Goal: Task Accomplishment & Management: Complete application form

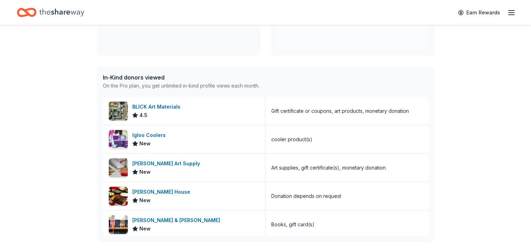
scroll to position [165, 0]
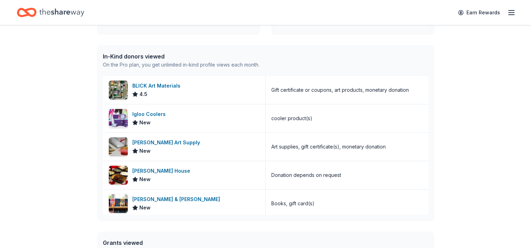
click at [517, 145] on div "👋 Hi [PERSON_NAME] In-Kind Create new event Toast to the Coast [DATE] • Pass [D…" at bounding box center [265, 105] width 531 height 490
click at [150, 83] on div "BLICK Art Materials" at bounding box center [157, 86] width 51 height 8
click at [148, 113] on div "Igloo Coolers" at bounding box center [150, 114] width 36 height 8
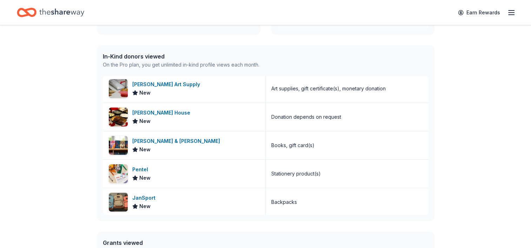
scroll to position [59, 0]
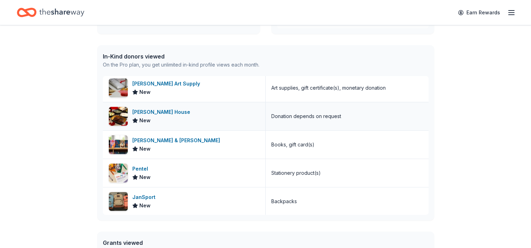
click at [165, 108] on div "Ruth's Chris Steak House" at bounding box center [162, 112] width 61 height 8
click at [143, 173] on span "New" at bounding box center [144, 177] width 11 height 8
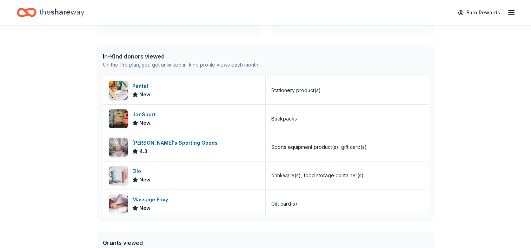
scroll to position [147, 0]
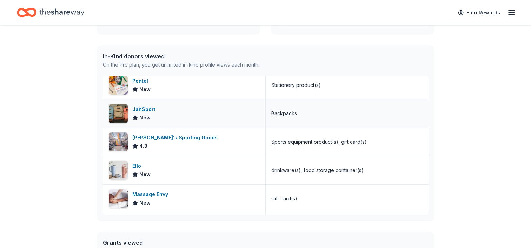
click at [152, 109] on div "JanSport" at bounding box center [145, 109] width 26 height 8
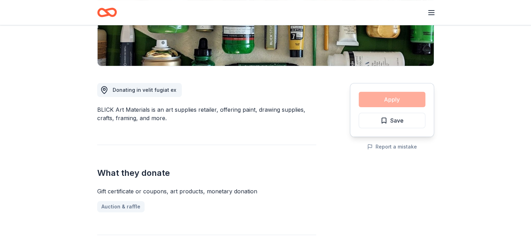
scroll to position [146, 0]
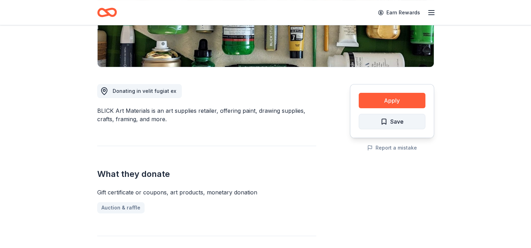
click at [264, 117] on span "Save" at bounding box center [396, 121] width 13 height 9
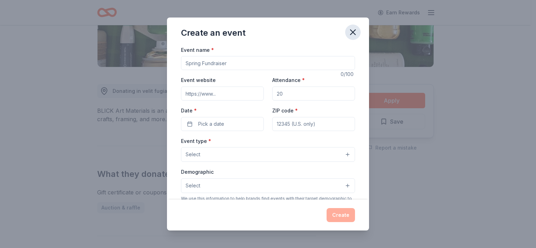
click at [264, 31] on icon "button" at bounding box center [353, 32] width 10 height 10
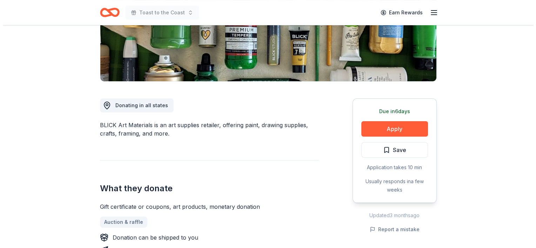
scroll to position [133, 0]
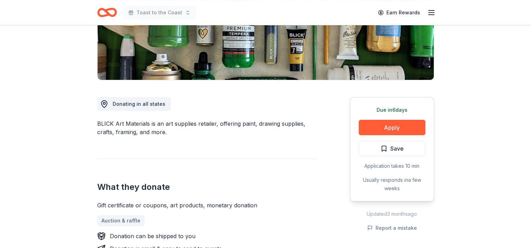
drag, startPoint x: 529, startPoint y: 62, endPoint x: 527, endPoint y: 76, distance: 13.8
click at [395, 149] on span "Save" at bounding box center [396, 148] width 13 height 9
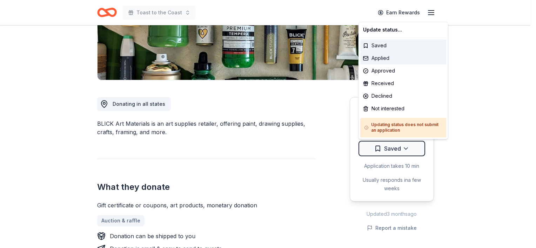
click at [395, 58] on div "Applied" at bounding box center [403, 58] width 86 height 13
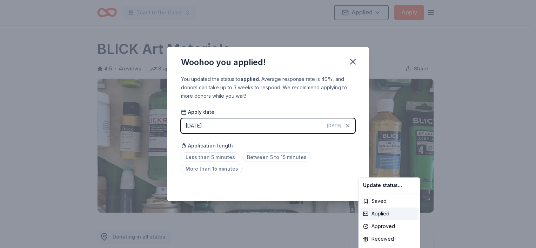
click at [222, 167] on html "Toast to the Coast Applied Apply Due in 6 days Share BLICK Art Materials 4.5 • …" at bounding box center [268, 124] width 536 height 248
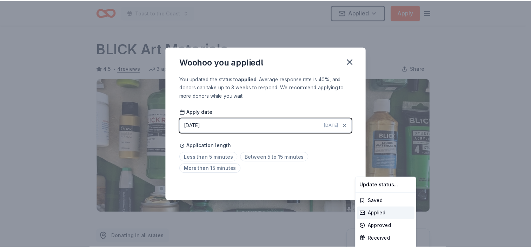
scroll to position [157, 0]
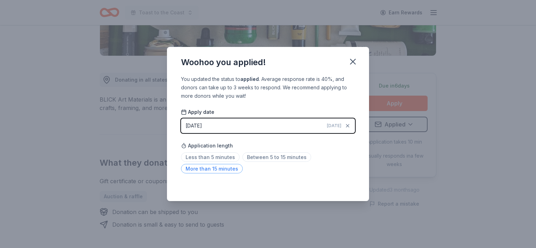
click at [223, 171] on span "More than 15 minutes" at bounding box center [212, 168] width 62 height 9
click at [351, 65] on icon "button" at bounding box center [353, 62] width 10 height 10
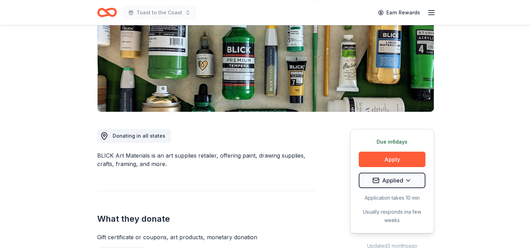
scroll to position [0, 0]
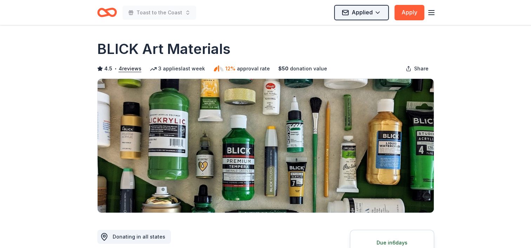
click at [379, 11] on html "Toast to the Coast Applied Apply Due in 6 days Share BLICK Art Materials 4.5 • …" at bounding box center [265, 124] width 531 height 248
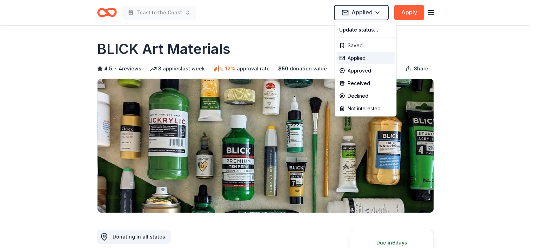
click at [437, 41] on html "Toast to the Coast Applied Apply Due in 6 days Share BLICK Art Materials 4.5 • …" at bounding box center [268, 124] width 536 height 248
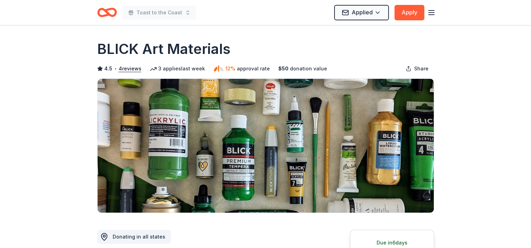
click at [434, 9] on icon "button" at bounding box center [431, 12] width 8 height 8
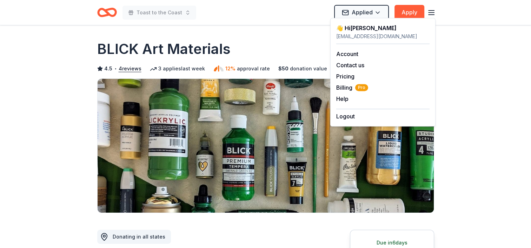
click at [434, 9] on icon "button" at bounding box center [431, 12] width 8 height 8
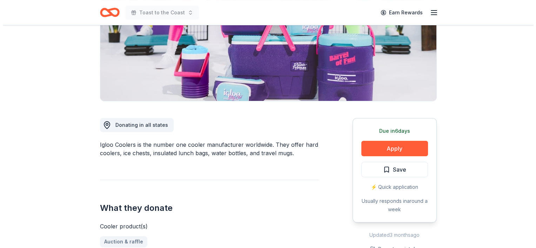
scroll to position [157, 0]
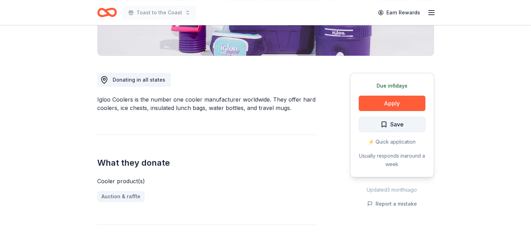
click at [392, 123] on span "Save" at bounding box center [396, 124] width 13 height 9
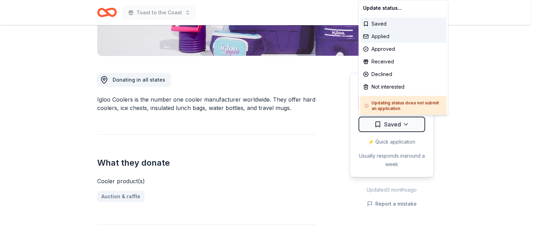
click at [402, 38] on div "Applied" at bounding box center [403, 36] width 86 height 13
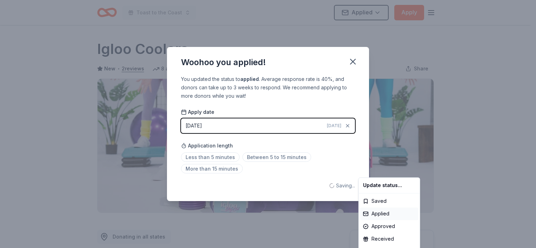
scroll to position [0, 0]
click at [222, 156] on html "Toast to the Coast Applied Apply Due [DATE] Share Igloo Coolers New • 2 reviews…" at bounding box center [268, 124] width 536 height 248
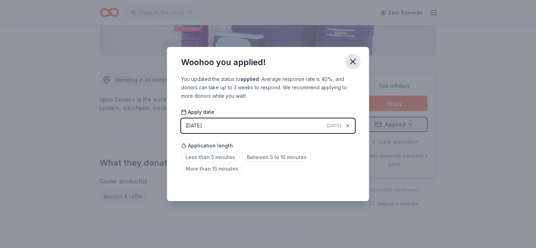
click at [355, 58] on icon "button" at bounding box center [353, 62] width 10 height 10
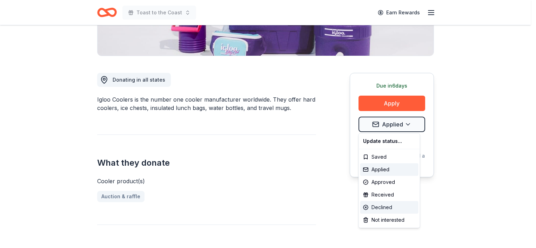
click at [386, 203] on div "Declined" at bounding box center [389, 207] width 58 height 13
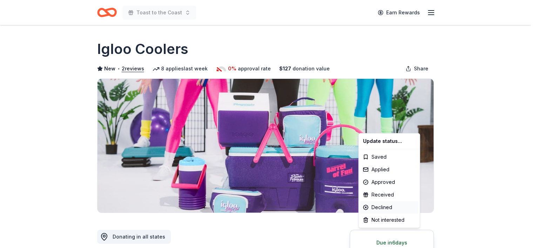
scroll to position [0, 0]
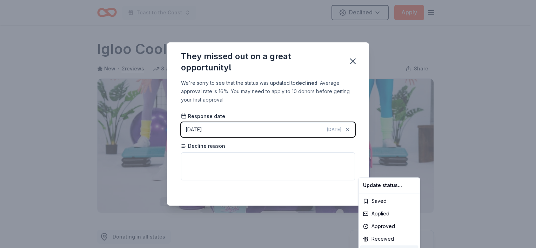
click at [225, 161] on html "Toast to the Coast Declined Apply Due [DATE] Share Igloo Coolers New • 2 review…" at bounding box center [268, 124] width 536 height 248
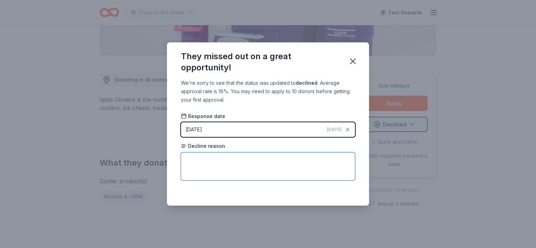
click at [200, 161] on textarea at bounding box center [268, 167] width 174 height 28
paste textarea "Thank you for inviting Igloo Products to donate and/or sponsor your organizatio…"
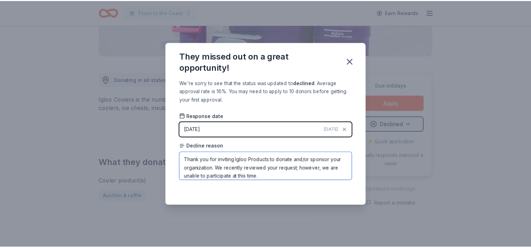
scroll to position [3, 0]
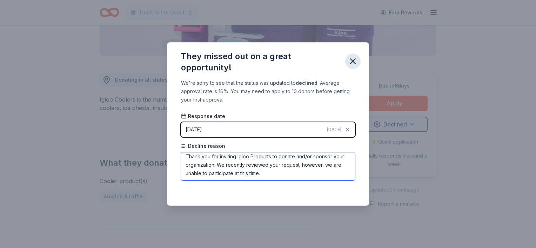
type textarea "Thank you for inviting Igloo Products to donate and/or sponsor your organizatio…"
click at [355, 58] on icon "button" at bounding box center [353, 61] width 10 height 10
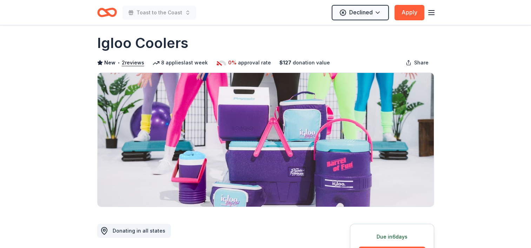
scroll to position [7, 0]
